Goal: Check status: Check status

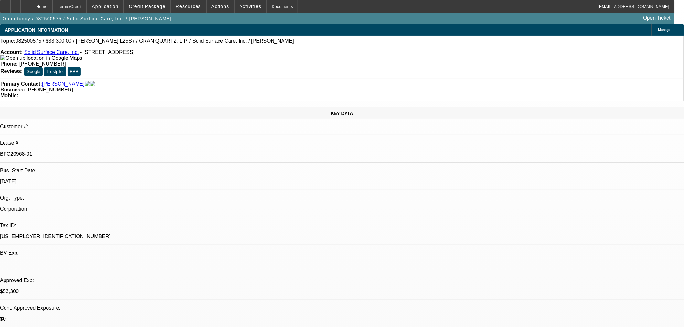
select select "0"
select select "2"
select select "0"
select select "2"
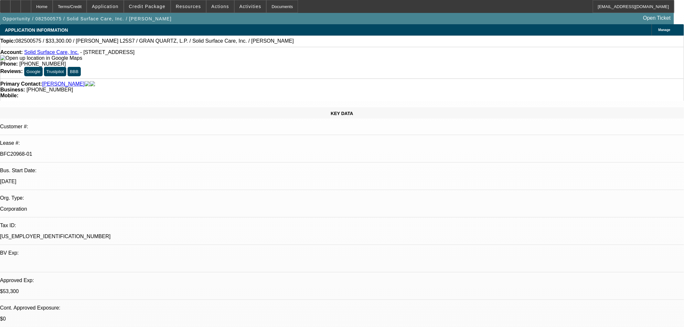
select select "0"
select select "2"
select select "0"
select select "1"
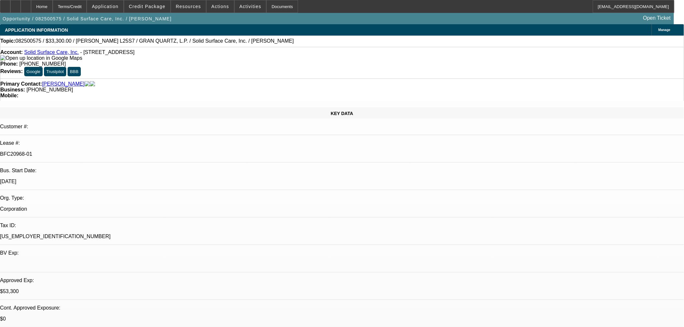
select select "2"
select select "6"
select select "1"
select select "2"
select select "6"
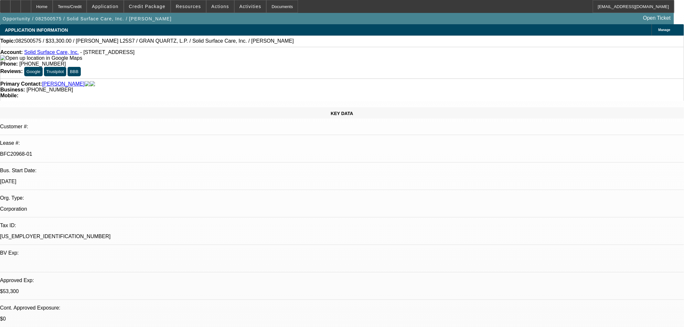
select select "1"
select select "2"
select select "6"
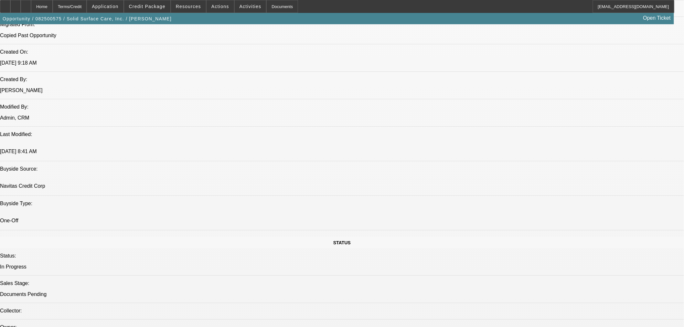
scroll to position [479, 0]
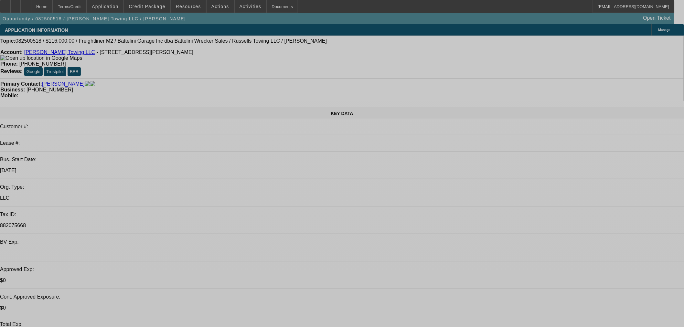
select select "0"
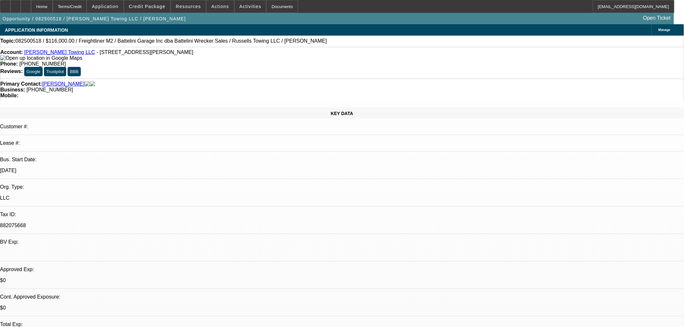
select select "0"
select select "3"
select select "0"
select select "6"
select select "0"
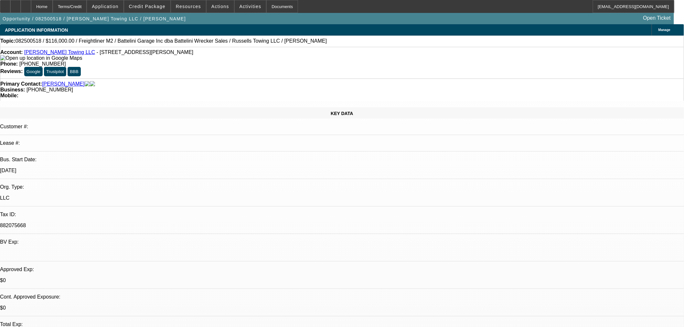
select select "0"
select select "3"
select select "0"
select select "6"
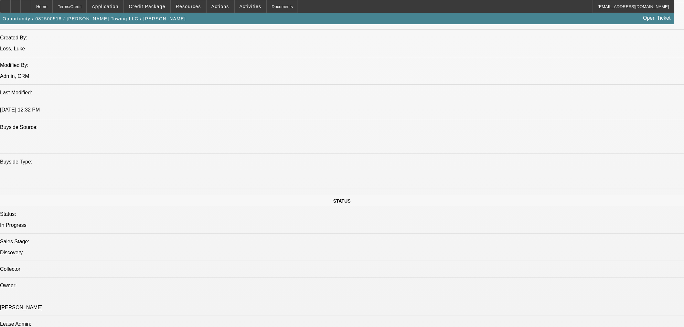
scroll to position [479, 0]
